Goal: Task Accomplishment & Management: Use online tool/utility

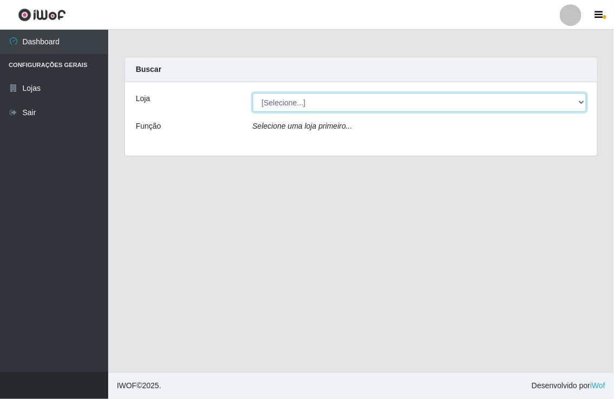
click at [268, 103] on select "[Selecione...] Nordestão - [GEOGRAPHIC_DATA]" at bounding box center [420, 102] width 334 height 19
select select "454"
click at [253, 93] on select "[Selecione...] Nordestão - [GEOGRAPHIC_DATA]" at bounding box center [420, 102] width 334 height 19
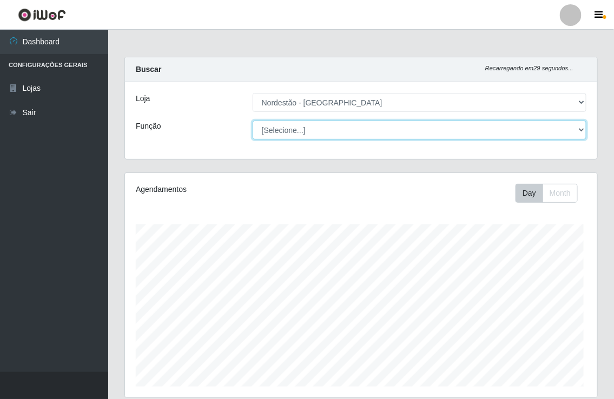
click at [293, 133] on select "[Selecione...] Balconista de Padaria Balconista de Padaria + Balconista de Pada…" at bounding box center [420, 130] width 334 height 19
click at [320, 127] on select "[Selecione...] Balconista de Padaria Balconista de Padaria + Balconista de Pada…" at bounding box center [420, 130] width 334 height 19
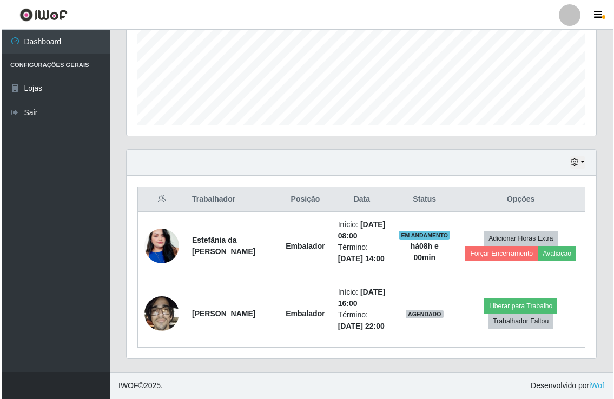
scroll to position [296, 0]
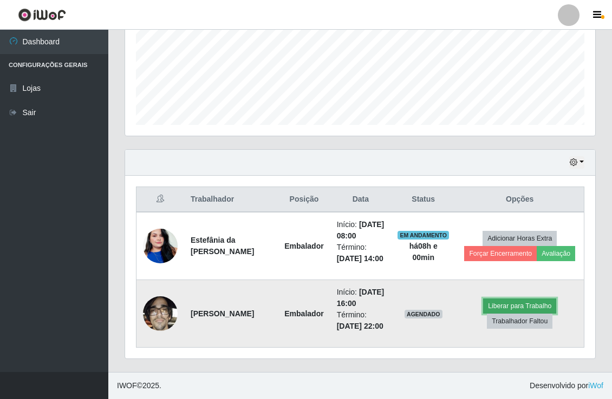
click at [518, 304] on button "Liberar para Trabalho" at bounding box center [519, 306] width 73 height 15
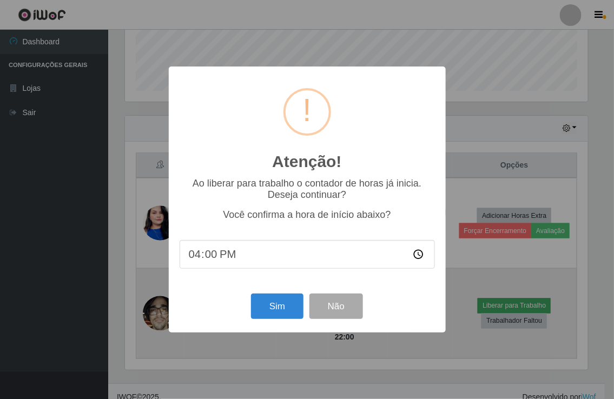
scroll to position [224, 463]
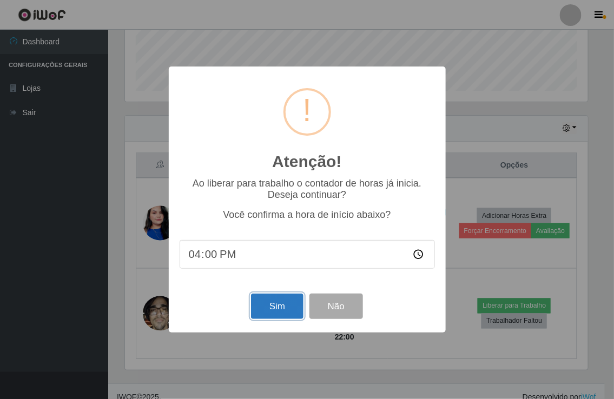
click at [280, 301] on button "Sim" at bounding box center [277, 306] width 52 height 25
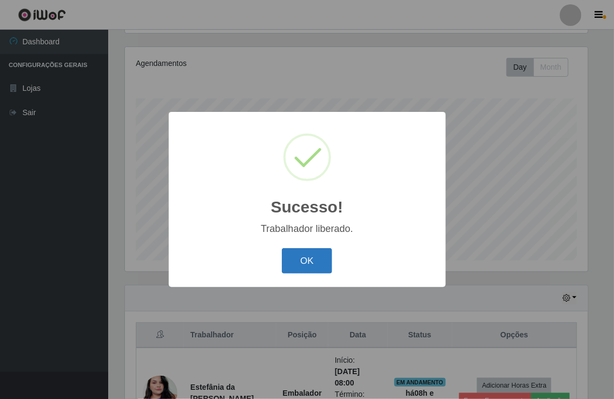
click at [308, 262] on button "OK" at bounding box center [307, 260] width 50 height 25
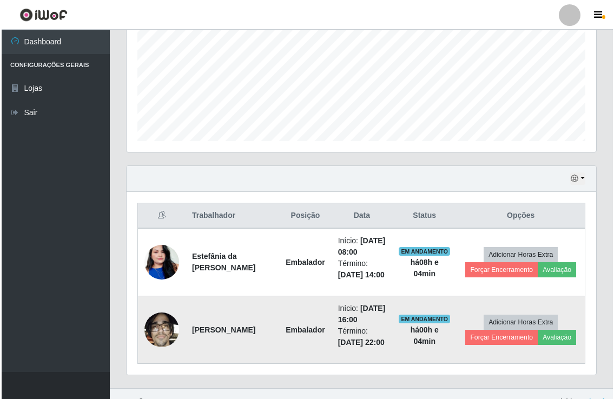
scroll to position [246, 0]
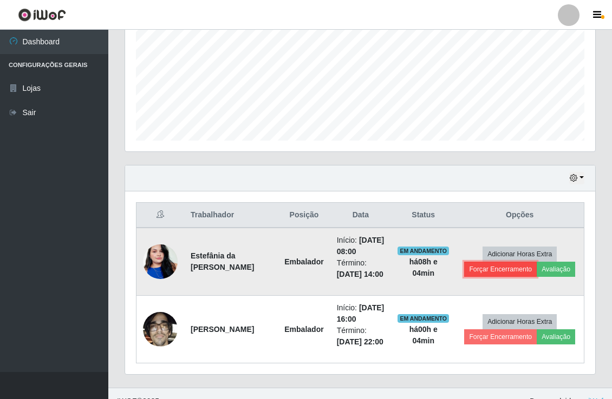
click at [495, 277] on button "Forçar Encerramento" at bounding box center [500, 269] width 73 height 15
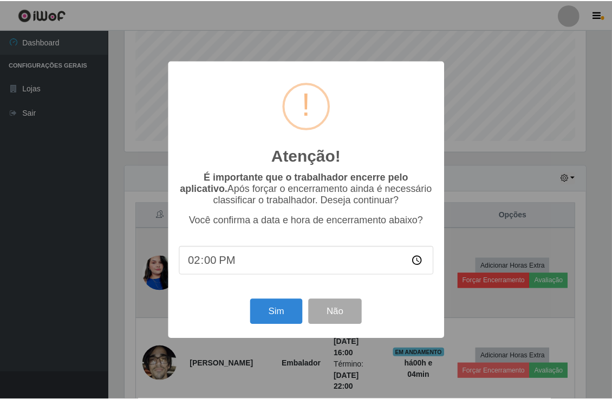
scroll to position [224, 463]
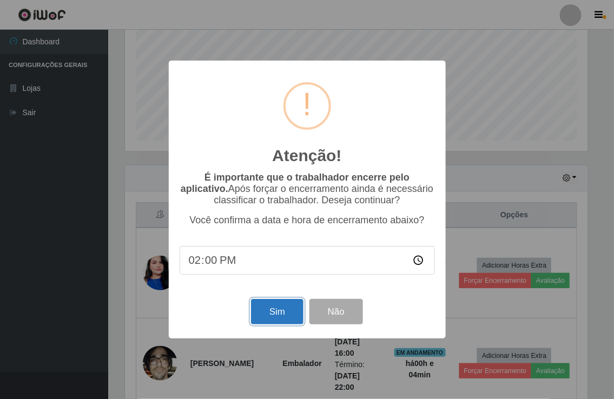
click at [288, 309] on button "Sim" at bounding box center [277, 311] width 52 height 25
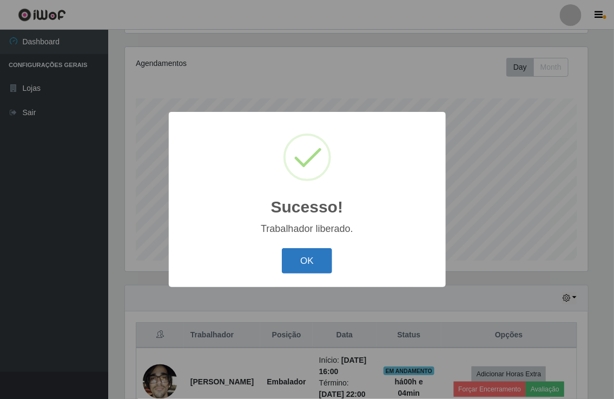
drag, startPoint x: 310, startPoint y: 262, endPoint x: 316, endPoint y: 266, distance: 7.1
click at [311, 263] on button "OK" at bounding box center [307, 260] width 50 height 25
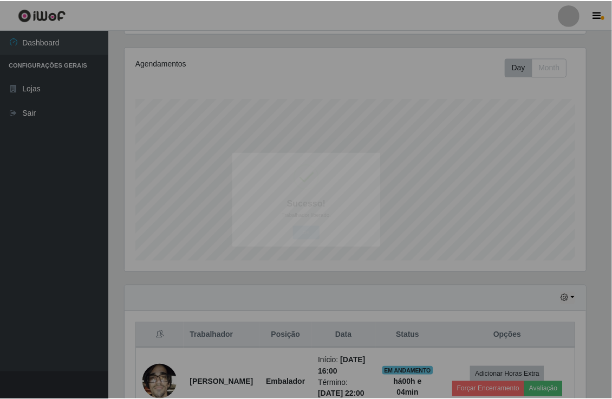
scroll to position [224, 469]
